Goal: Task Accomplishment & Management: Use online tool/utility

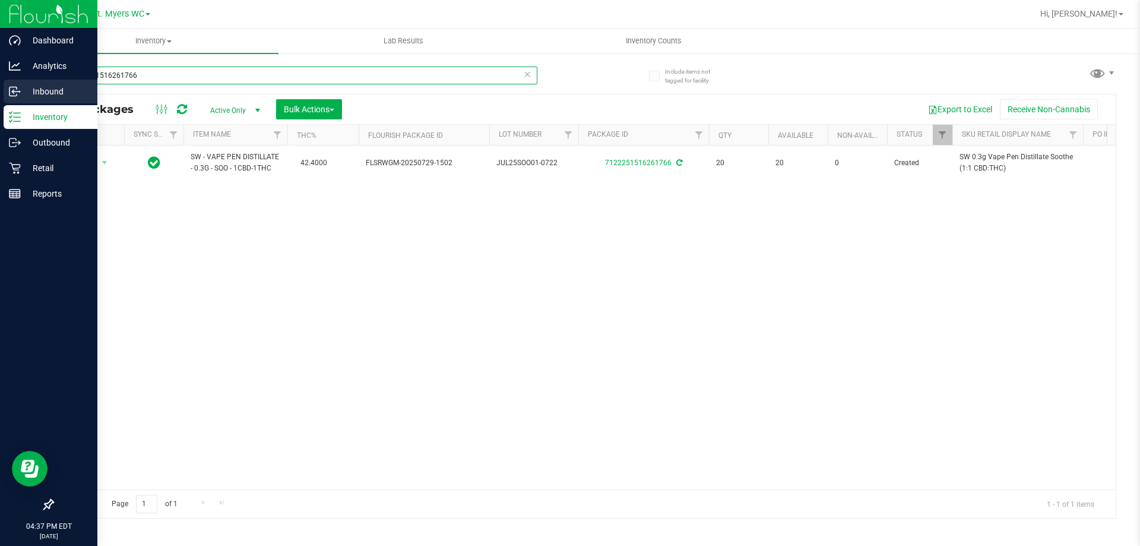
drag, startPoint x: 155, startPoint y: 79, endPoint x: 0, endPoint y: 98, distance: 156.2
click at [0, 98] on div "Dashboard Analytics Inbound Inventory Outbound Retail Reports 04:37 PM EDT [DAT…" at bounding box center [570, 273] width 1140 height 546
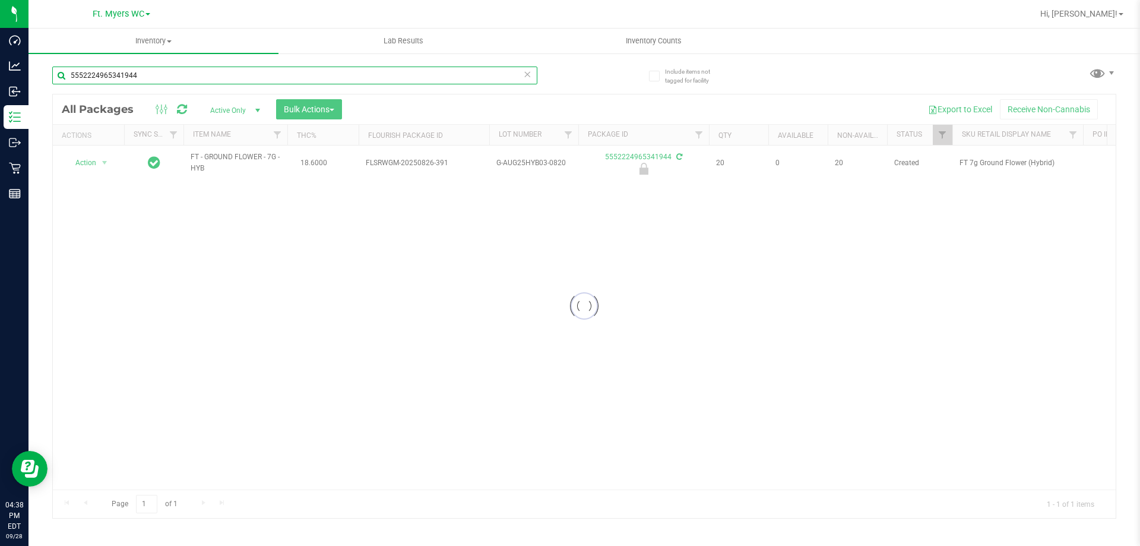
type input "5552224965341944"
click at [86, 168] on div at bounding box center [584, 305] width 1063 height 423
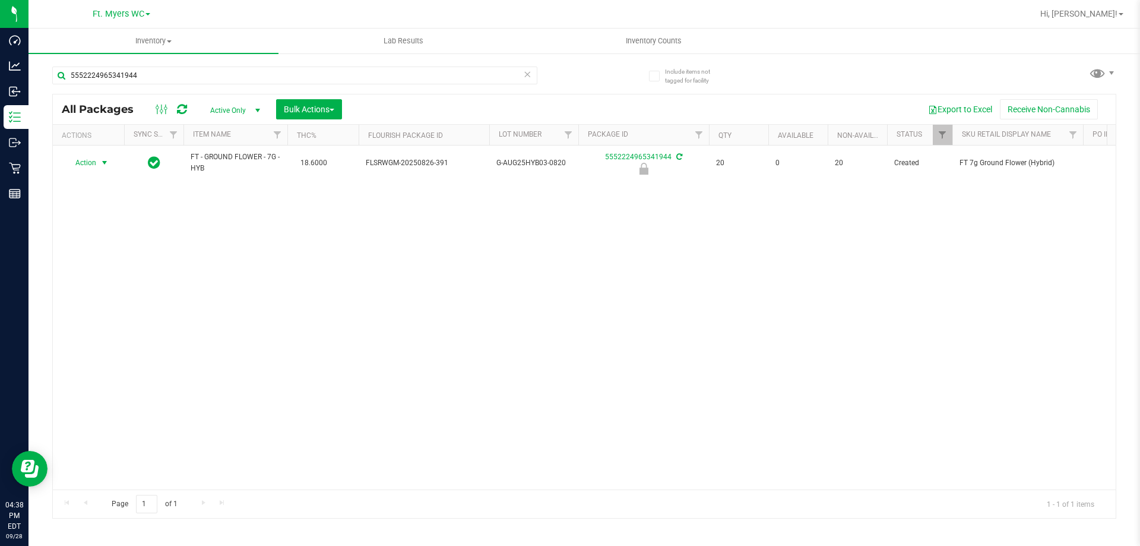
click at [88, 162] on span "Action" at bounding box center [81, 162] width 32 height 17
click at [104, 296] on li "Unlock package" at bounding box center [103, 304] width 76 height 18
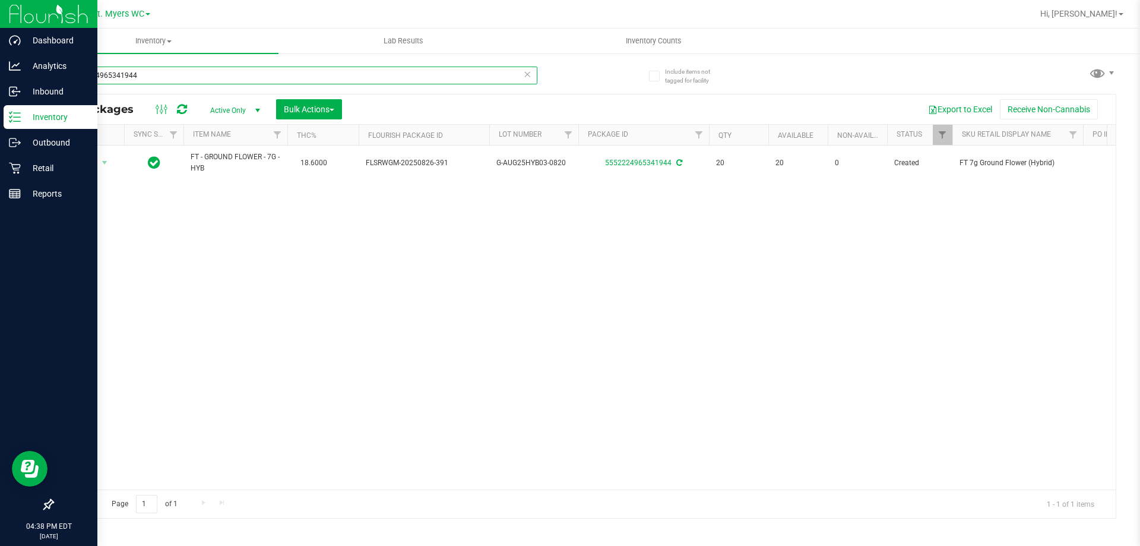
drag, startPoint x: 301, startPoint y: 71, endPoint x: 36, endPoint y: 125, distance: 270.5
click at [0, 125] on div "Dashboard Analytics Inbound Inventory Outbound Retail Reports 04:38 PM EDT [DAT…" at bounding box center [570, 273] width 1140 height 546
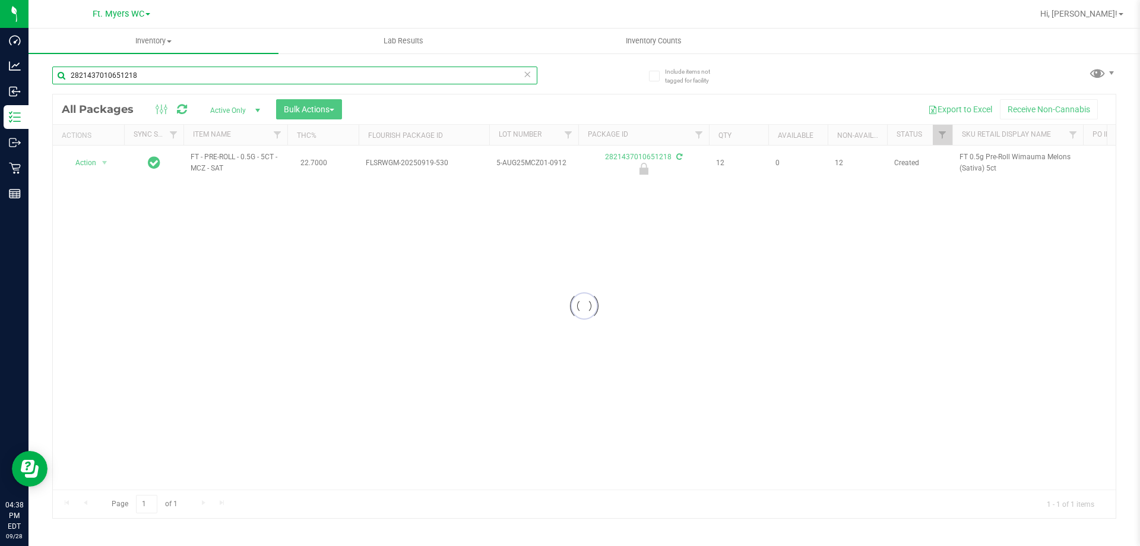
type input "2821437010651218"
click at [102, 160] on div at bounding box center [584, 305] width 1063 height 423
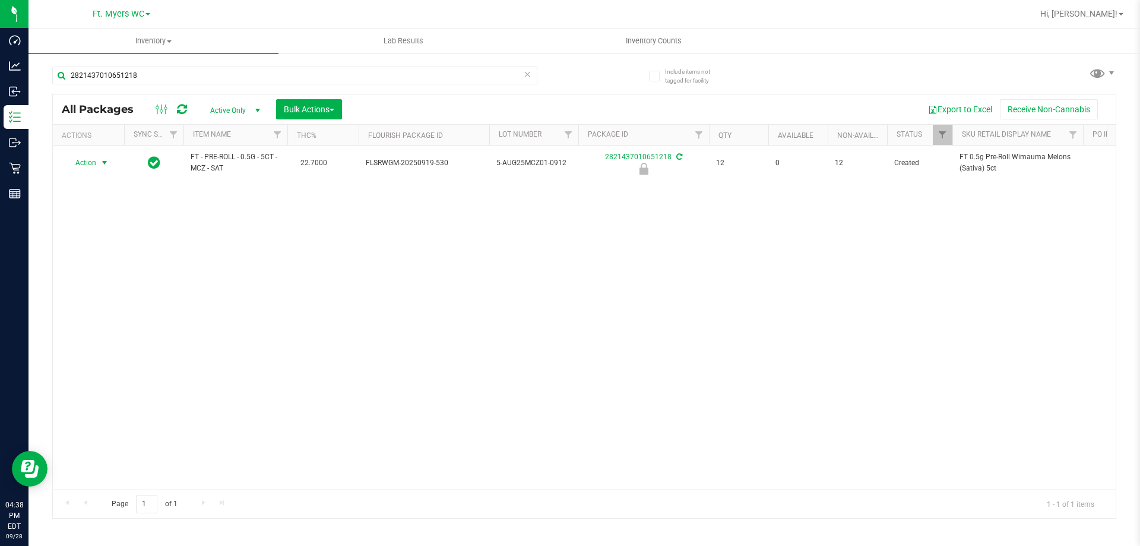
click at [101, 164] on span "select" at bounding box center [105, 163] width 10 height 10
click at [97, 295] on li "Unlock package" at bounding box center [103, 304] width 76 height 18
click at [527, 75] on icon at bounding box center [527, 74] width 8 height 14
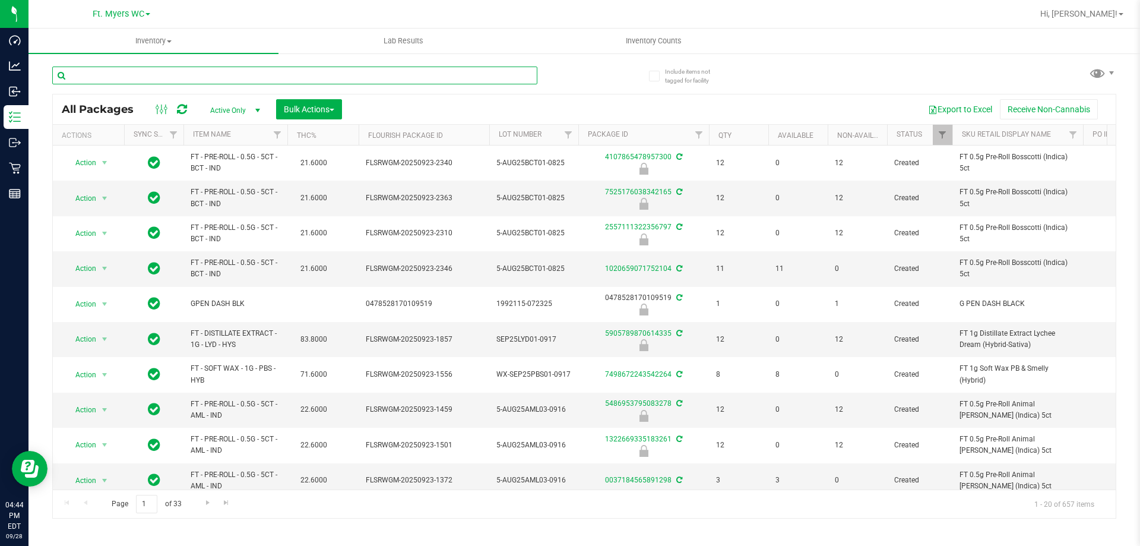
click at [431, 72] on input "text" at bounding box center [294, 76] width 485 height 18
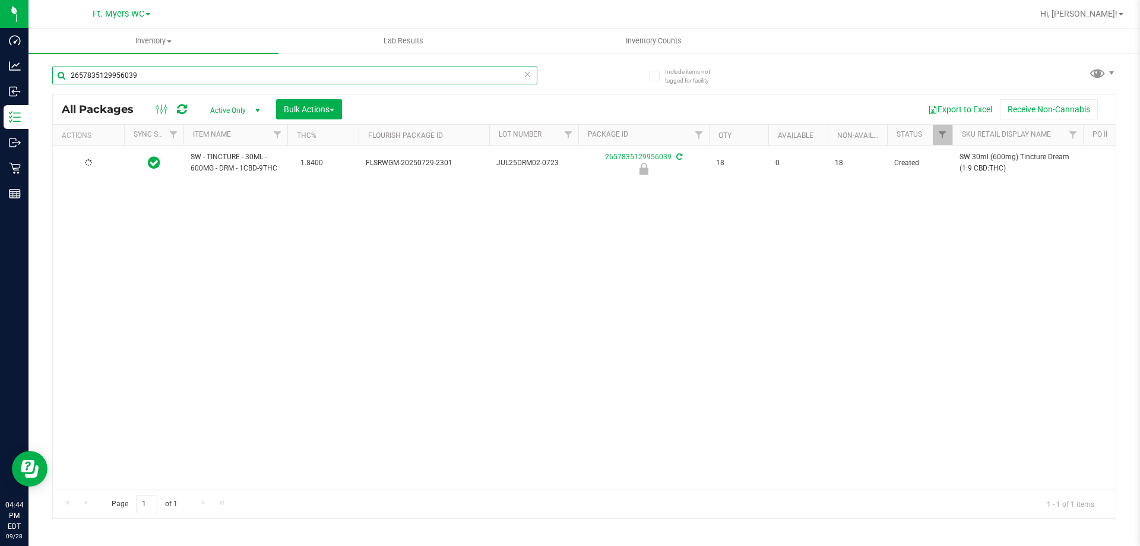
type input "2657835129956039"
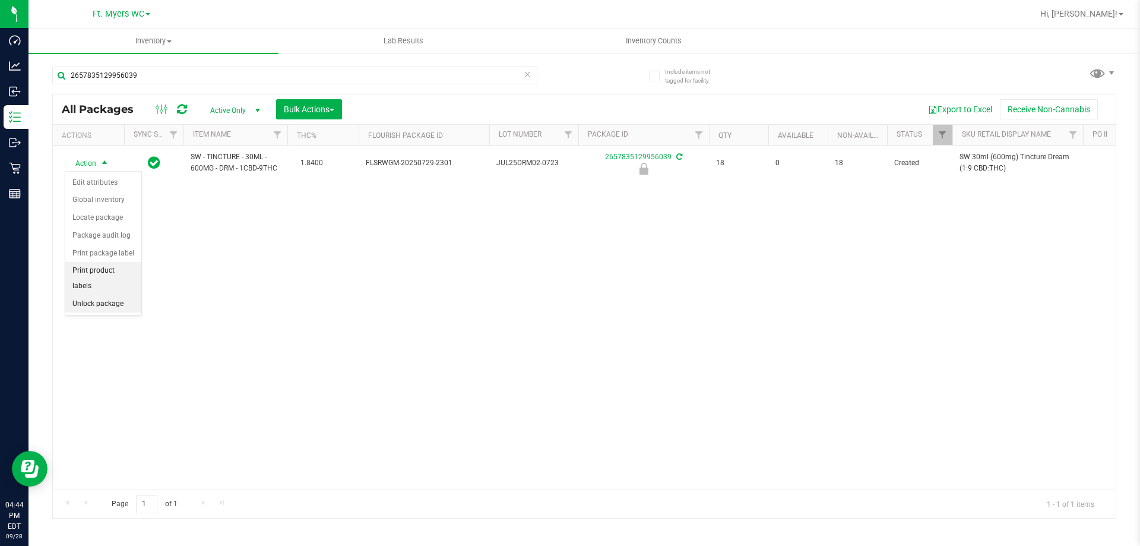
click at [121, 295] on li "Unlock package" at bounding box center [103, 304] width 76 height 18
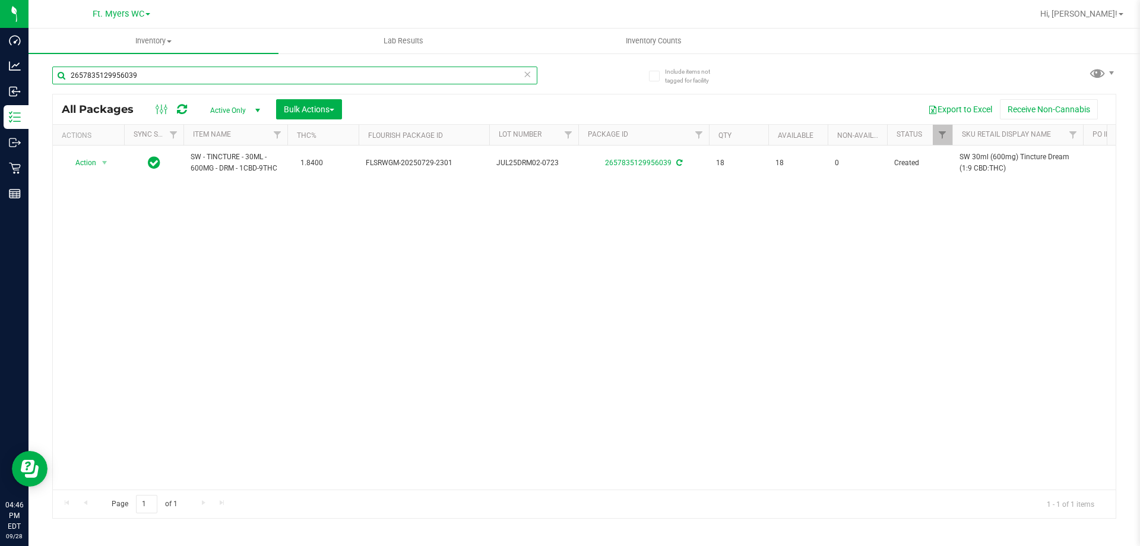
drag, startPoint x: 190, startPoint y: 76, endPoint x: 591, endPoint y: 106, distance: 402.0
click at [30, 58] on div "Dashboard Analytics Inbound Inventory Outbound Retail Reports 04:46 PM EDT [DAT…" at bounding box center [570, 273] width 1140 height 546
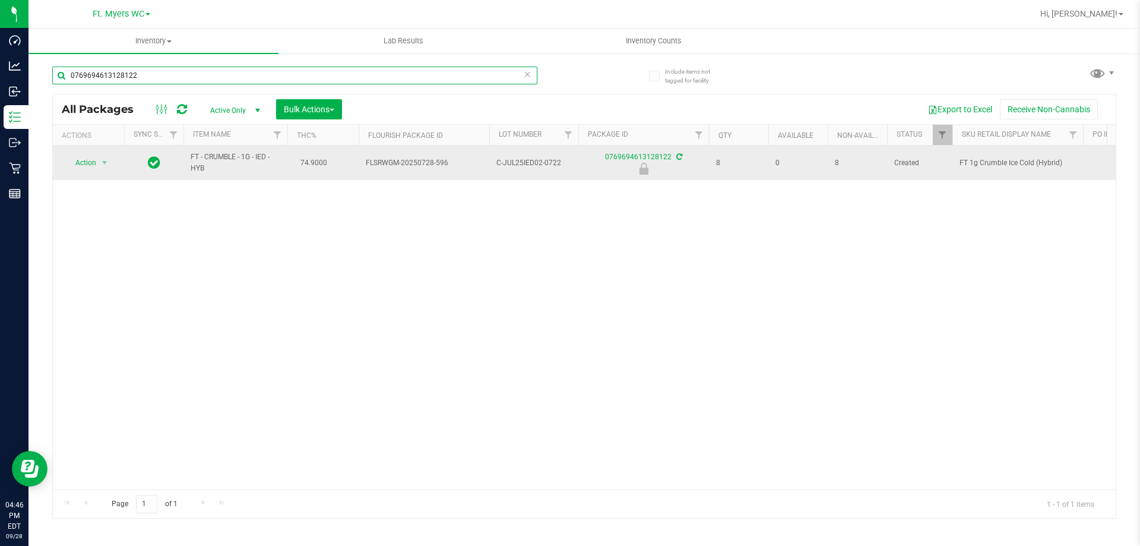
type input "0769694613128122"
click at [92, 173] on td "Action Action Edit attributes Global inventory Locate package Package audit log…" at bounding box center [88, 163] width 71 height 34
click at [94, 169] on span "Action" at bounding box center [81, 162] width 32 height 17
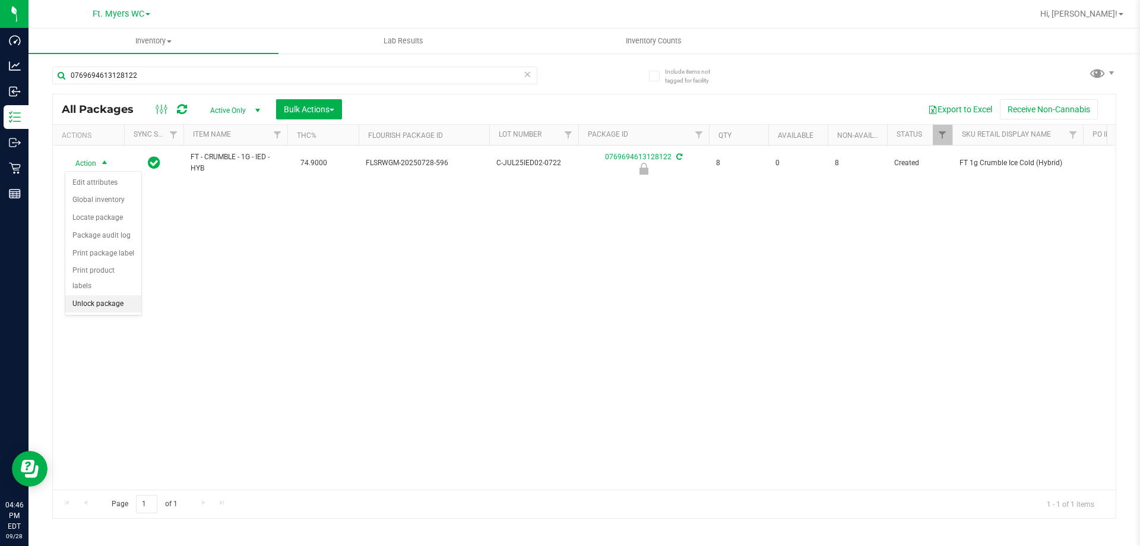
click at [106, 295] on li "Unlock package" at bounding box center [103, 304] width 76 height 18
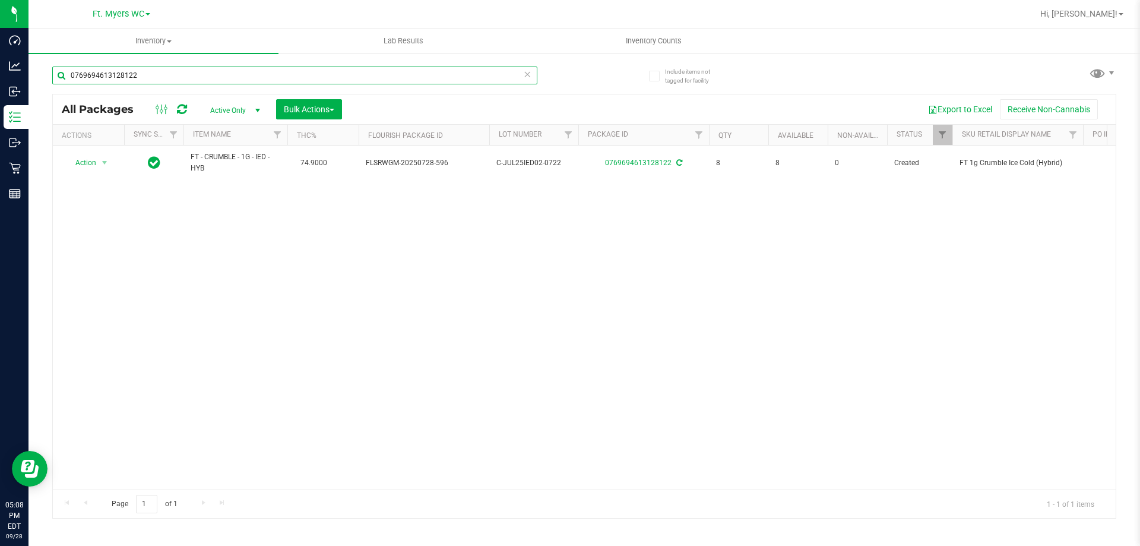
click at [151, 71] on input "0769694613128122" at bounding box center [294, 76] width 485 height 18
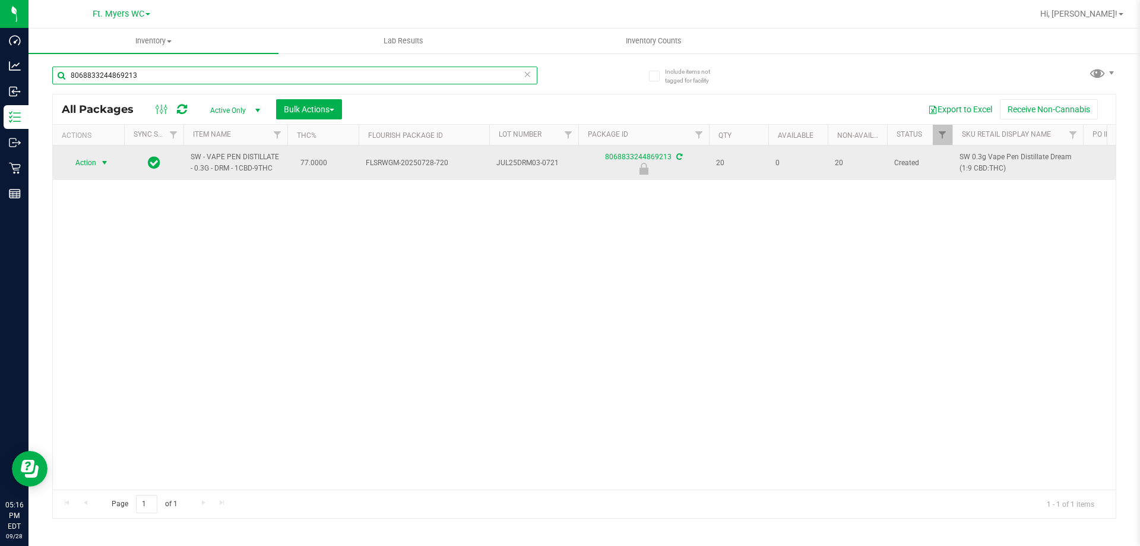
type input "8068833244869213"
click at [104, 164] on span "select" at bounding box center [105, 163] width 10 height 10
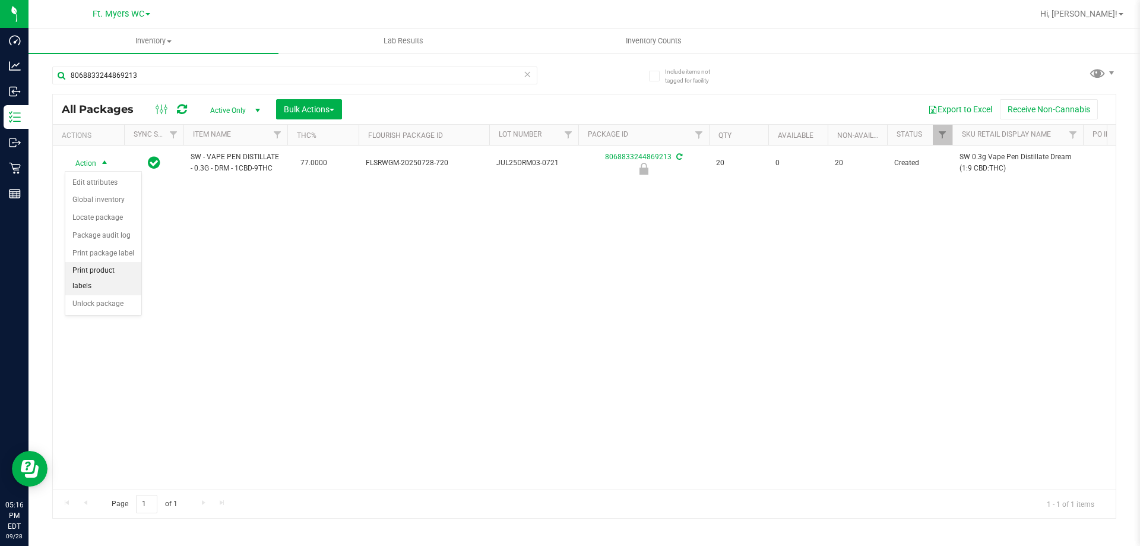
click at [97, 270] on li "Print product labels" at bounding box center [103, 278] width 76 height 33
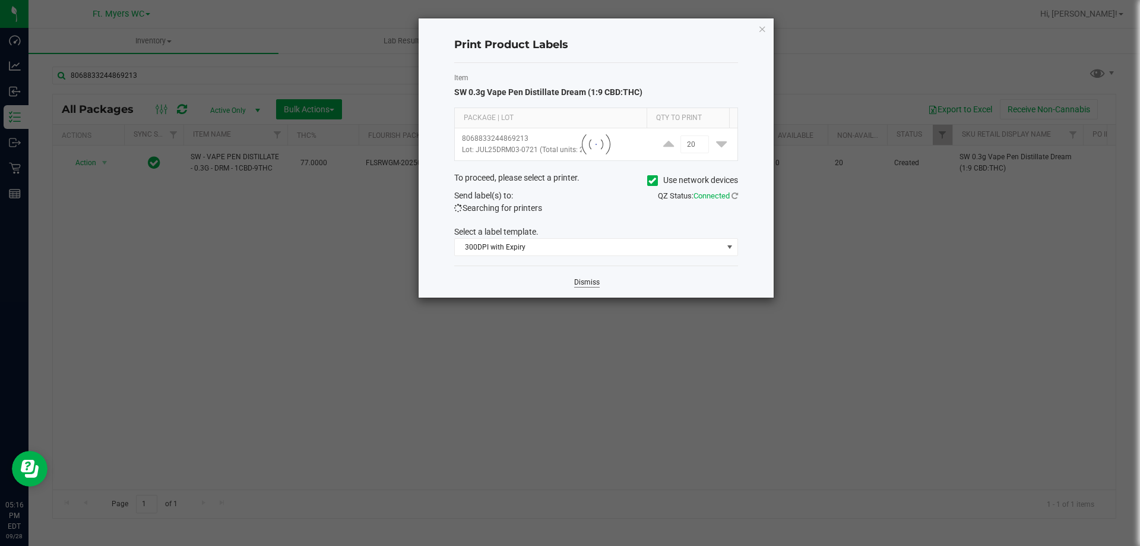
click at [582, 286] on link "Dismiss" at bounding box center [587, 282] width 26 height 10
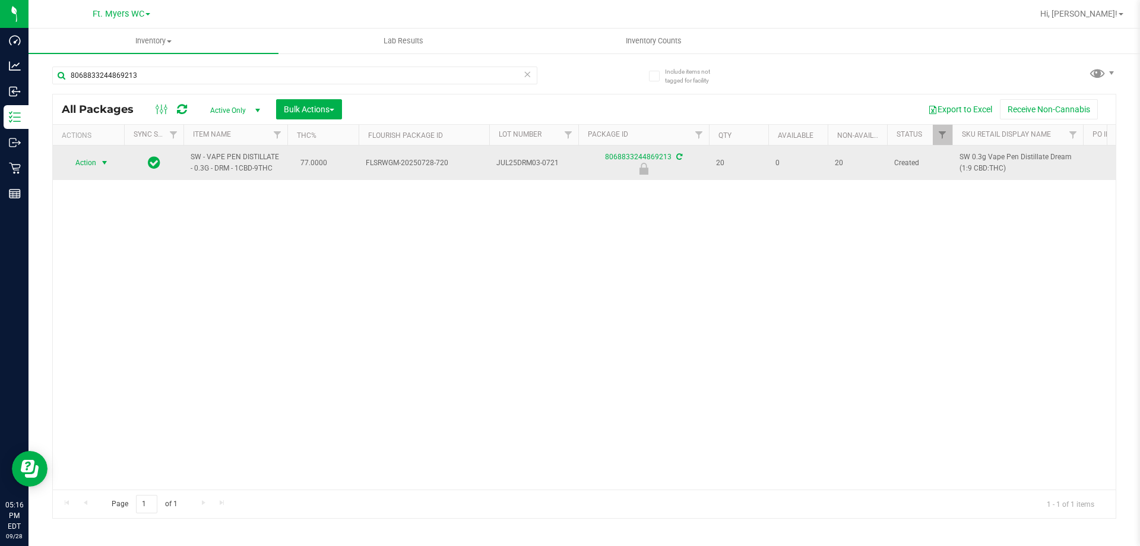
click at [105, 166] on span "select" at bounding box center [105, 163] width 10 height 10
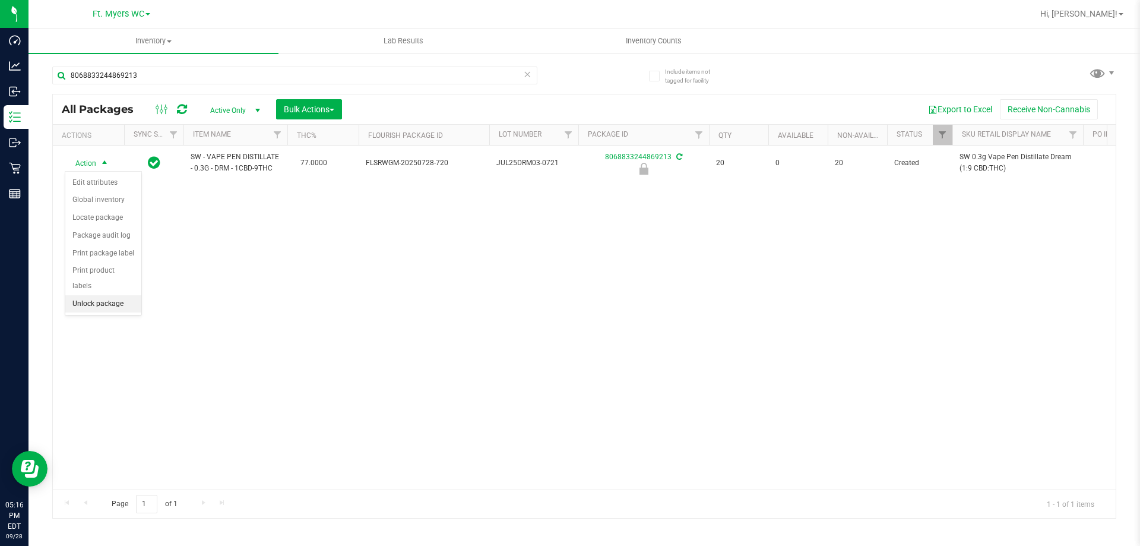
click at [100, 295] on li "Unlock package" at bounding box center [103, 304] width 76 height 18
click at [649, 43] on span "Inventory Counts" at bounding box center [654, 41] width 88 height 11
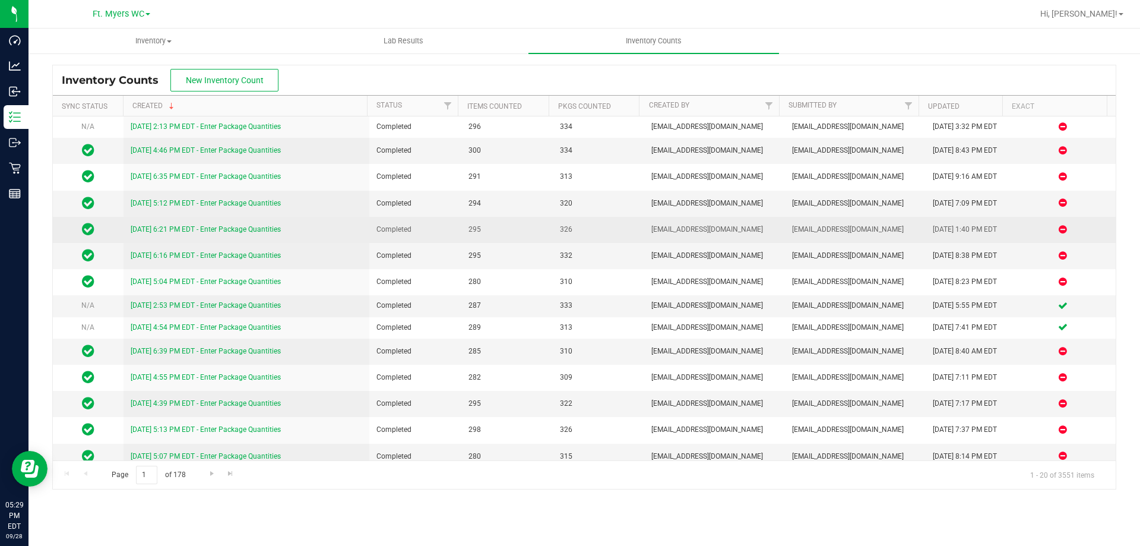
drag, startPoint x: 461, startPoint y: 317, endPoint x: 470, endPoint y: 139, distance: 177.8
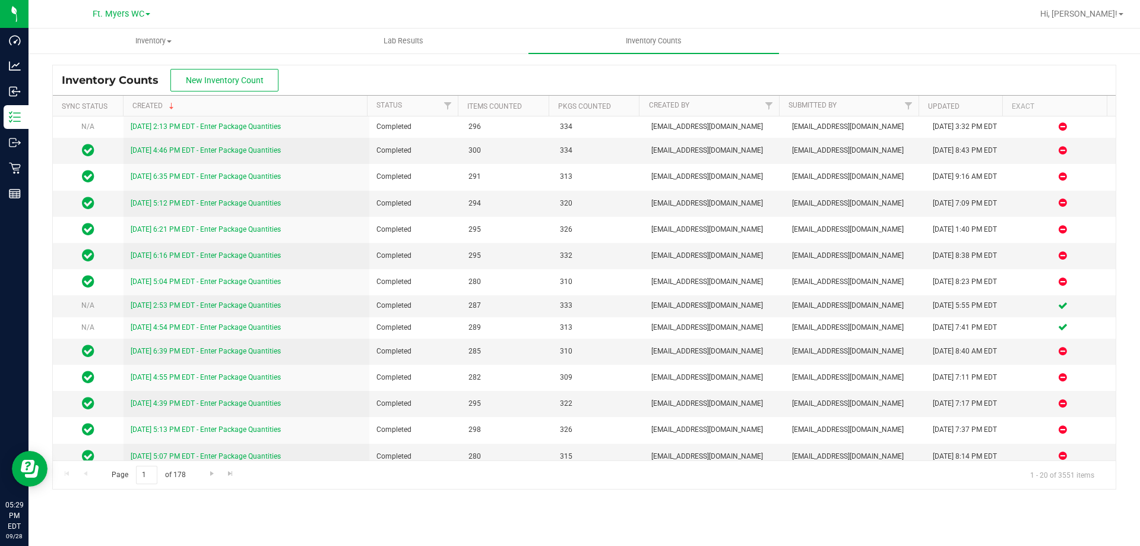
scroll to position [166, 0]
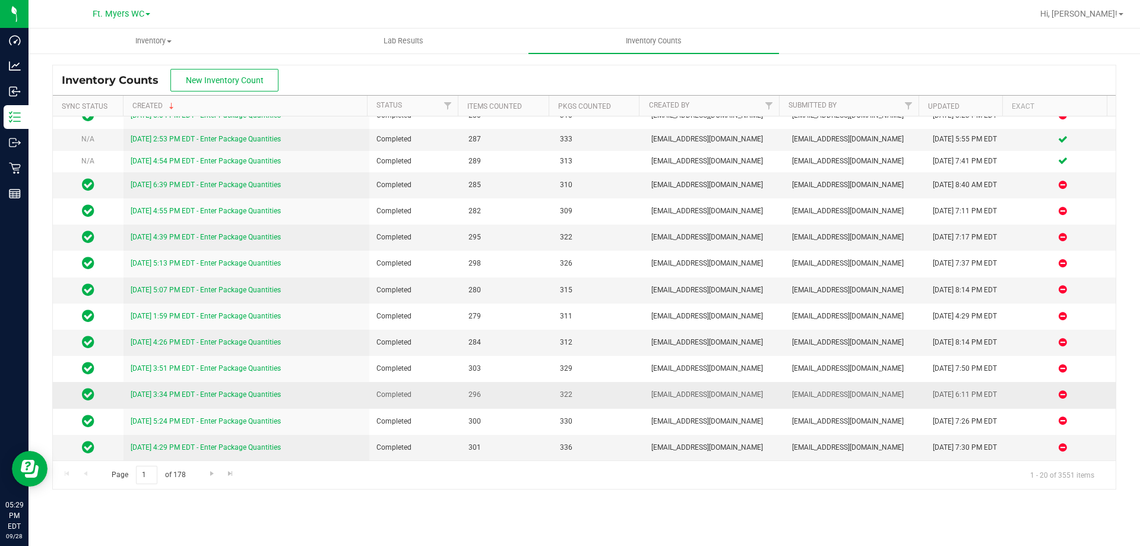
drag, startPoint x: 468, startPoint y: 172, endPoint x: 419, endPoint y: 399, distance: 232.2
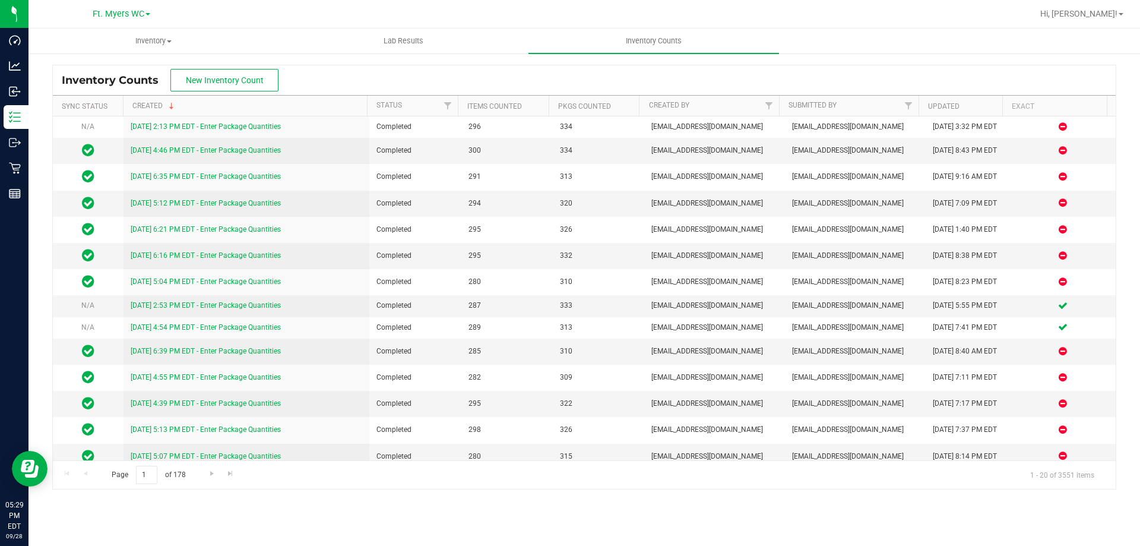
drag, startPoint x: 420, startPoint y: 399, endPoint x: 456, endPoint y: 91, distance: 309.7
click at [454, 74] on div "Inventory Counts New Inventory Count" at bounding box center [584, 80] width 1063 height 30
click at [457, 73] on div "Inventory Counts New Inventory Count" at bounding box center [584, 80] width 1063 height 30
